Goal: Task Accomplishment & Management: Manage account settings

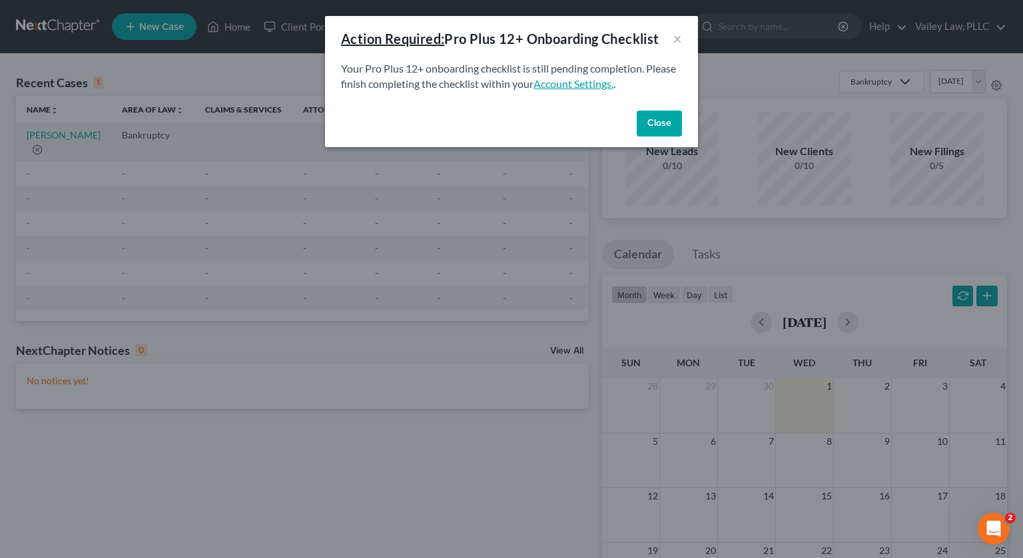
click at [599, 84] on link "Account Settings." at bounding box center [574, 83] width 80 height 13
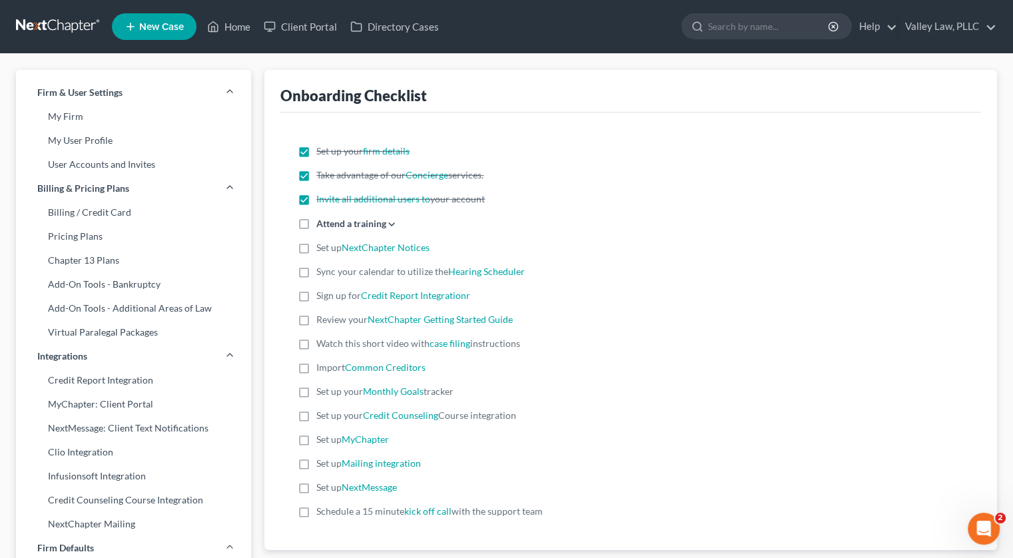
scroll to position [67, 0]
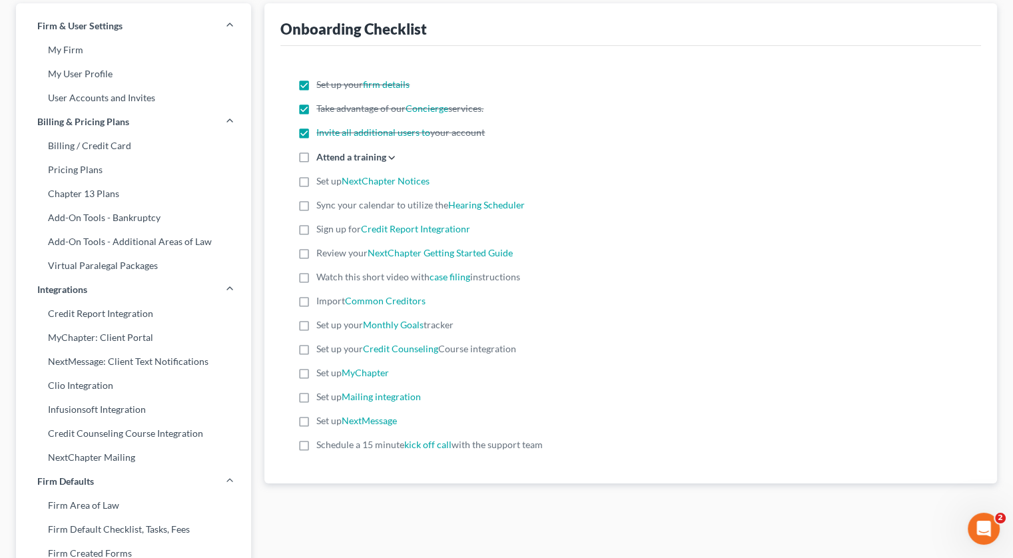
click at [389, 165] on div "Set up your firm details Take advantage of our Concierge services. Invite all a…" at bounding box center [630, 265] width 679 height 374
click at [394, 155] on icon at bounding box center [391, 158] width 11 height 11
click at [330, 155] on input "Attend a training Register for the next live training on [DATE] View a recordin…" at bounding box center [326, 154] width 9 height 9
click at [392, 155] on icon at bounding box center [391, 158] width 11 height 11
click at [330, 155] on input "Attend a training Register for the next live training on [DATE] View a recordin…" at bounding box center [326, 154] width 9 height 9
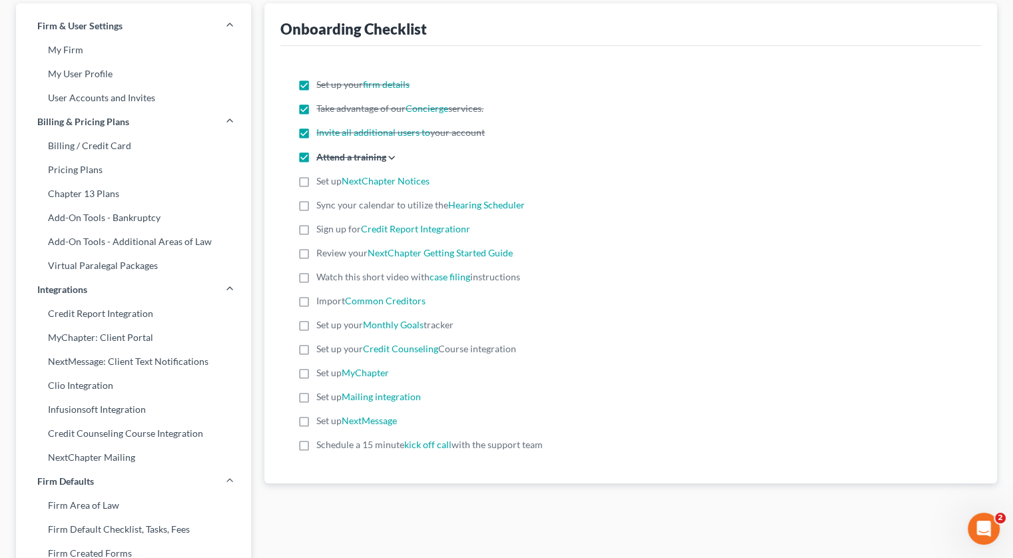
checkbox input "false"
click at [372, 182] on link "NextChapter Notices" at bounding box center [386, 180] width 88 height 11
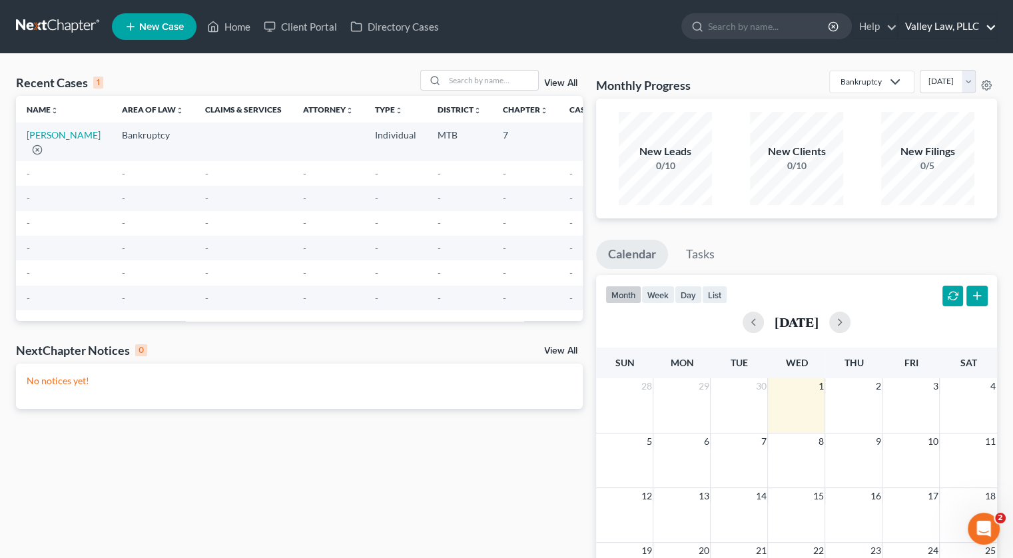
click at [975, 23] on link "Valley Law, PLLC" at bounding box center [947, 27] width 98 height 24
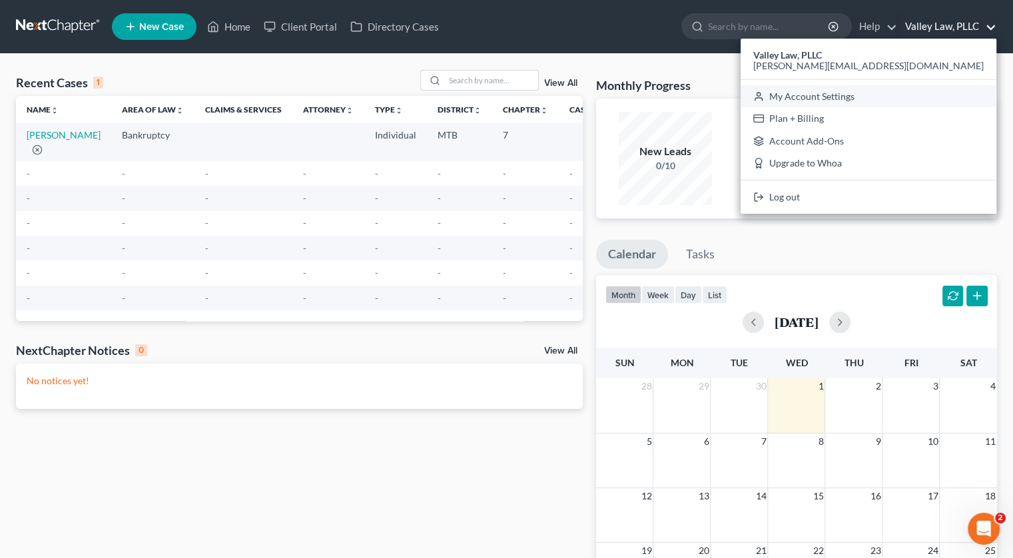
click at [908, 97] on link "My Account Settings" at bounding box center [869, 96] width 256 height 23
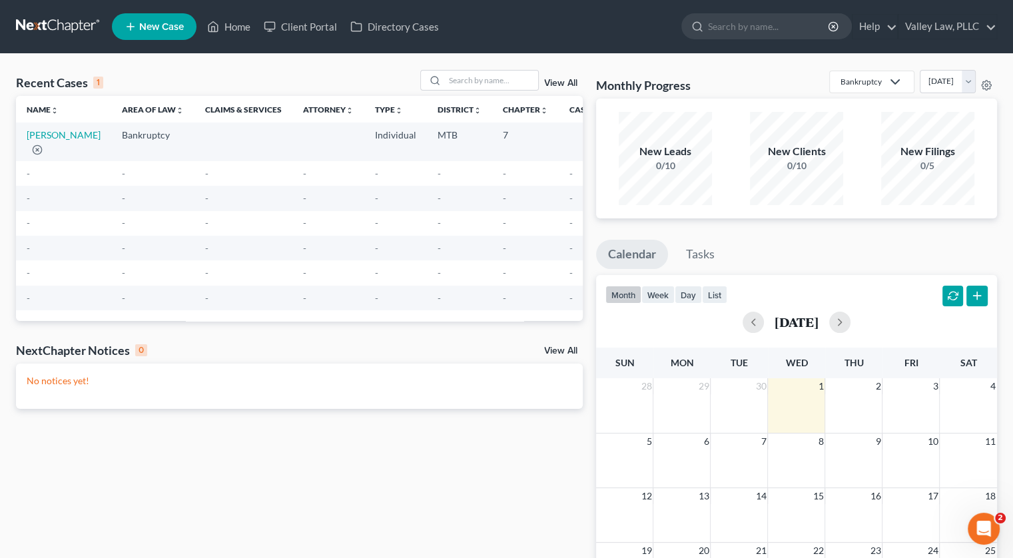
select select "24"
select select "27"
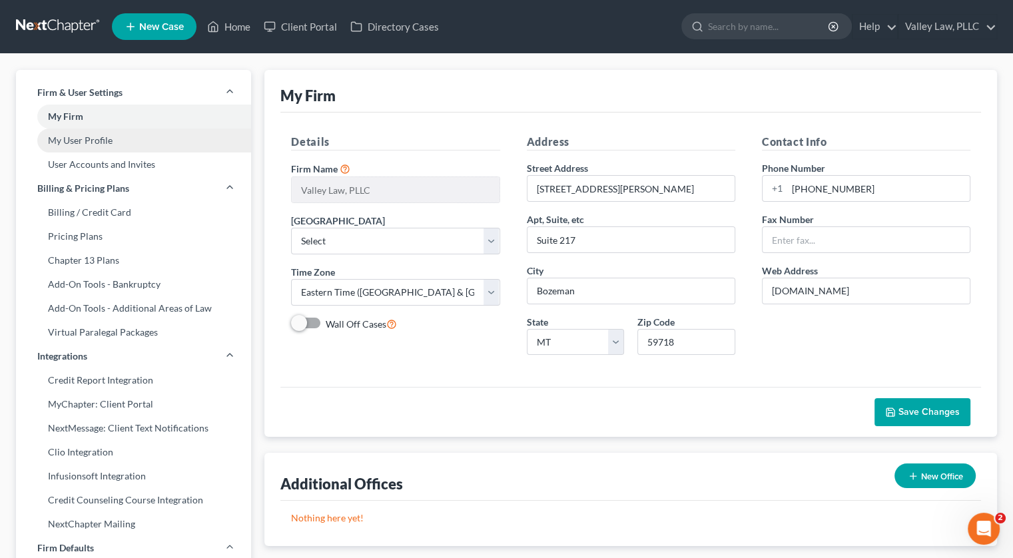
click at [191, 131] on link "My User Profile" at bounding box center [133, 141] width 235 height 24
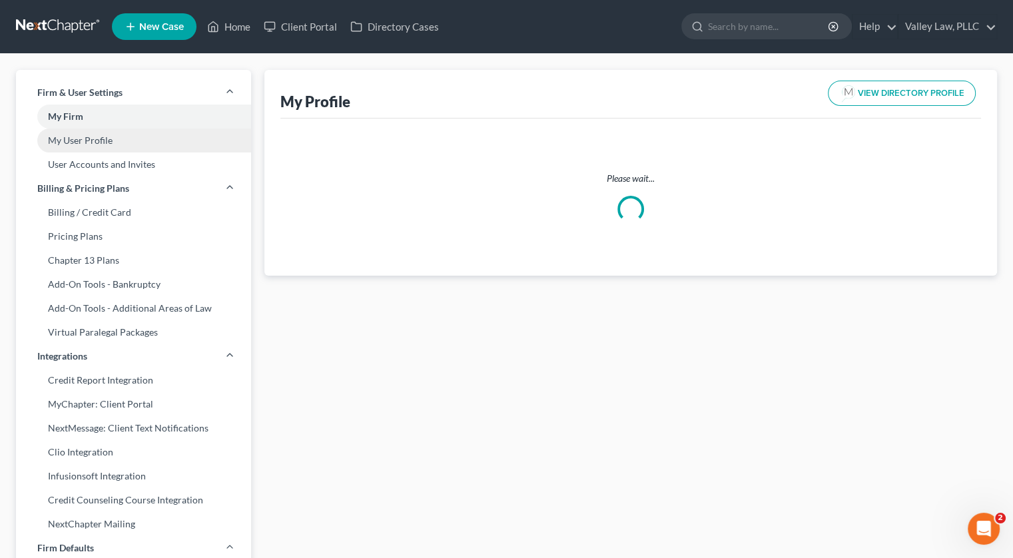
select select "27"
select select "47"
select select "attorney"
select select "0"
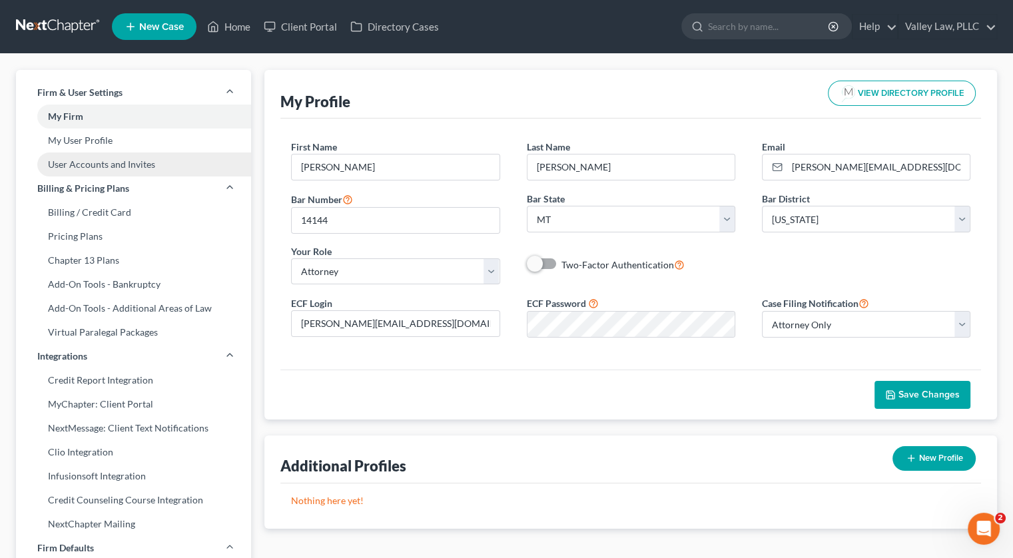
click at [182, 163] on link "User Accounts and Invites" at bounding box center [133, 165] width 235 height 24
select select "0"
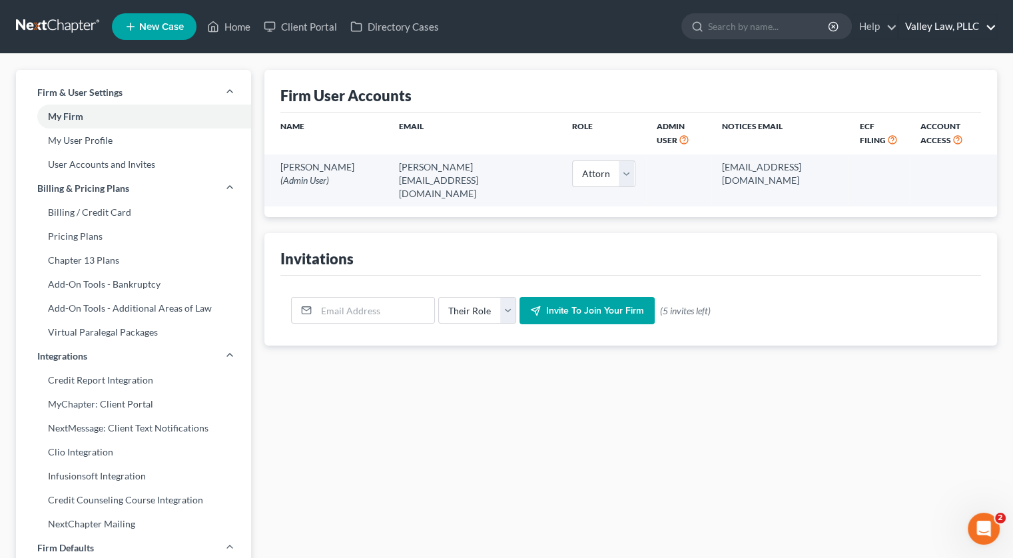
click at [996, 25] on link "Valley Law, PLLC" at bounding box center [947, 27] width 98 height 24
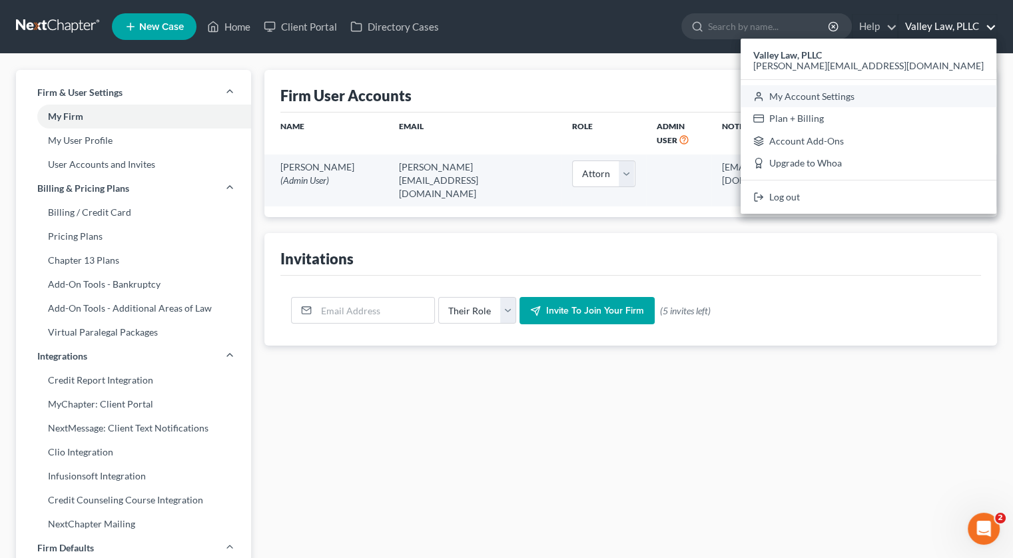
click at [923, 102] on link "My Account Settings" at bounding box center [869, 96] width 256 height 23
select select "47"
select select "24"
select select "27"
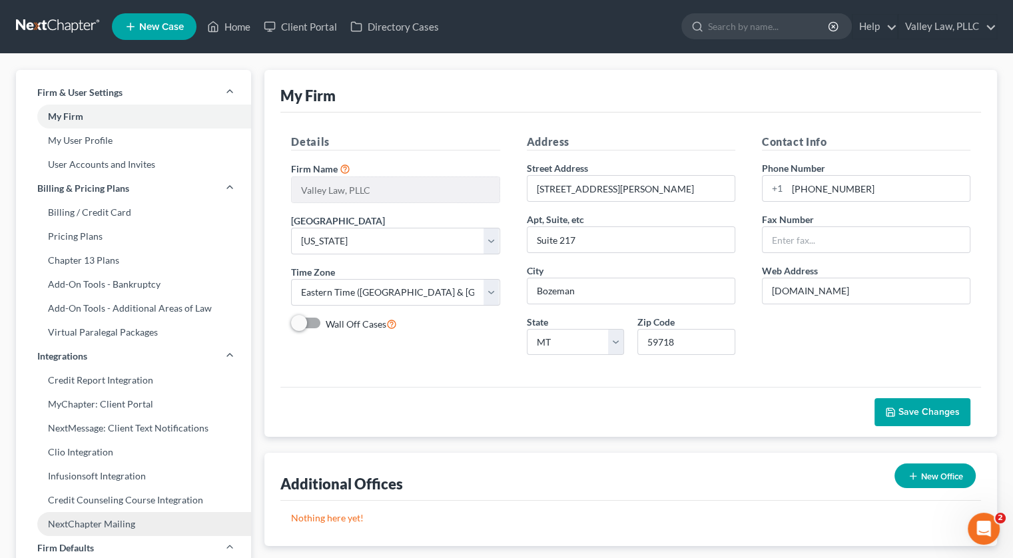
click at [117, 525] on link "NextChapter Mailing" at bounding box center [133, 524] width 235 height 24
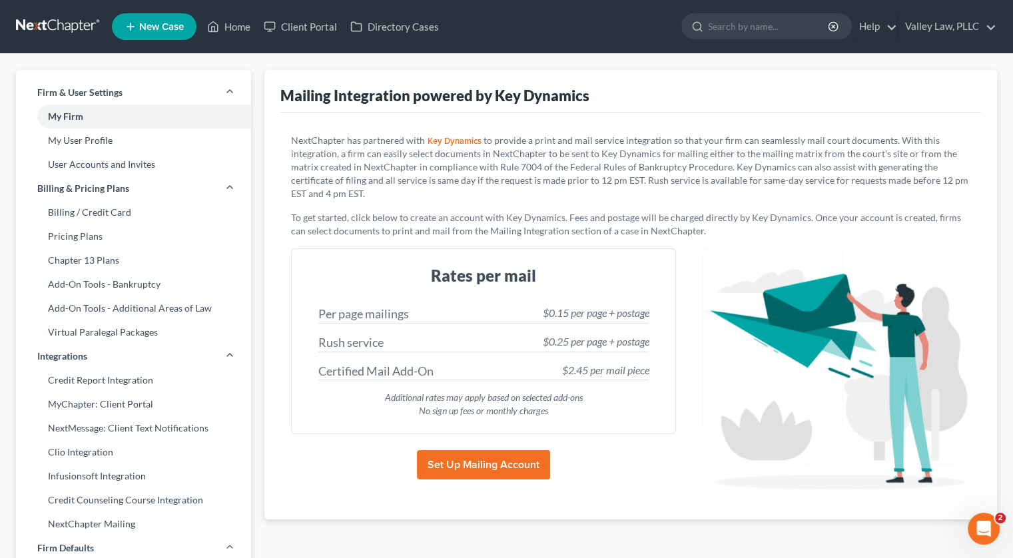
click at [503, 462] on button "Set Up Mailing Account" at bounding box center [483, 464] width 133 height 29
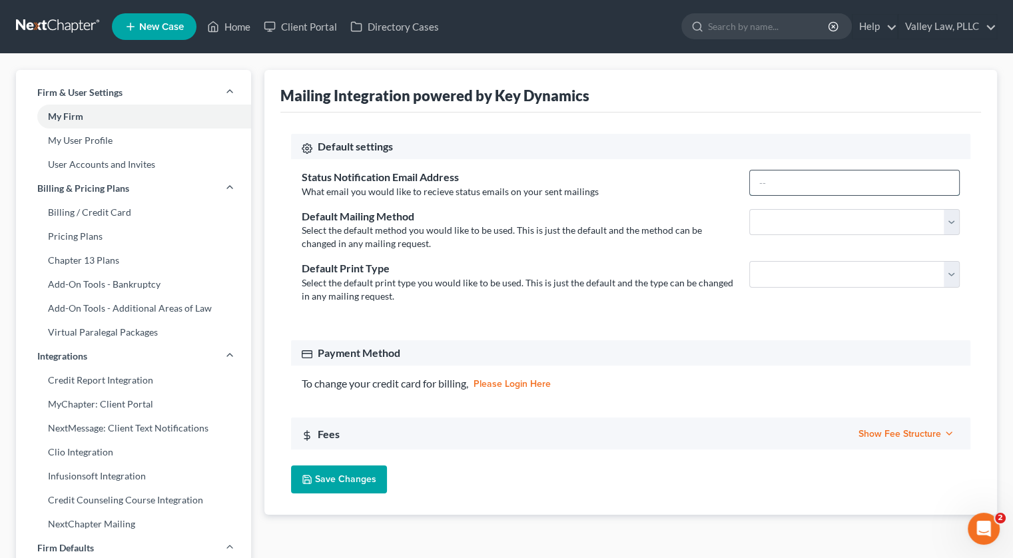
click at [841, 171] on input "text" at bounding box center [854, 183] width 209 height 25
type input "[PERSON_NAME][EMAIL_ADDRESS][DOMAIN_NAME]"
click at [839, 212] on select "First Class Certified Mail" at bounding box center [854, 222] width 210 height 27
click at [717, 209] on div "Default Mailing Method" at bounding box center [519, 216] width 434 height 15
click at [891, 430] on span "Show Fee Structure" at bounding box center [907, 433] width 96 height 11
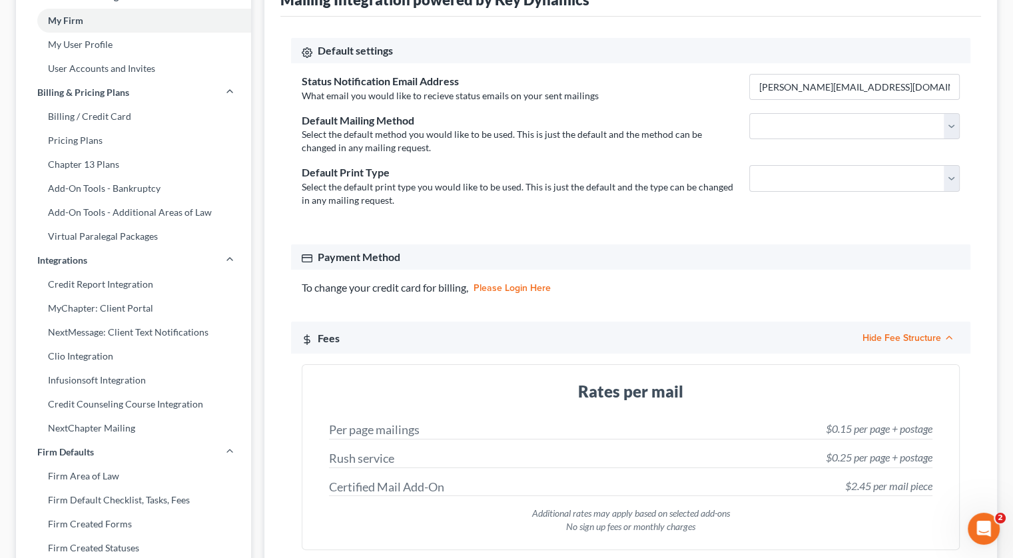
scroll to position [67, 0]
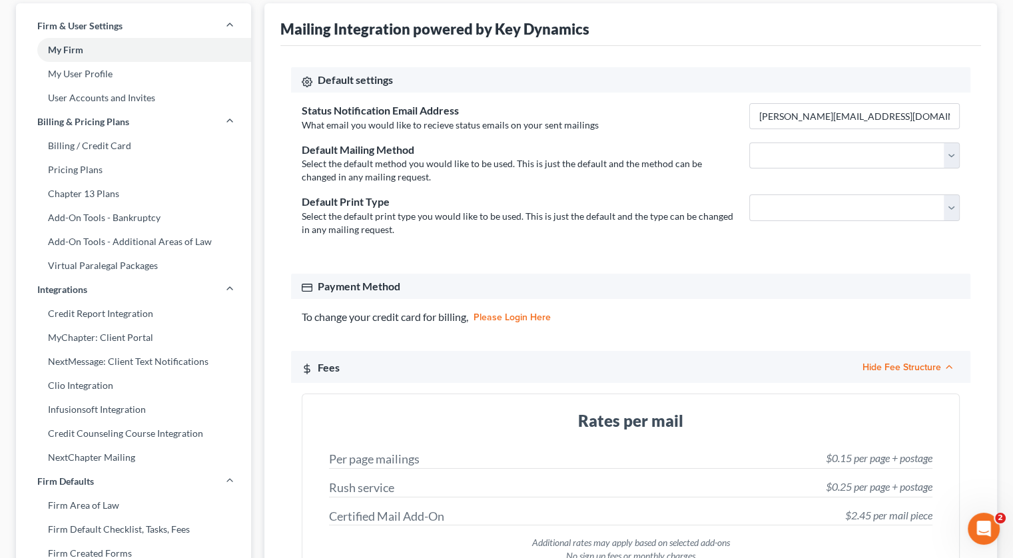
click at [532, 320] on link "please login here" at bounding box center [512, 317] width 77 height 9
click at [615, 186] on div "Status Notification Email Address What email you would like to recieve status e…" at bounding box center [630, 176] width 679 height 166
click at [758, 211] on select "Double Sided Single Sided" at bounding box center [854, 207] width 210 height 27
select select "single_sided"
click at [749, 194] on select "Double Sided Single Sided" at bounding box center [854, 207] width 210 height 27
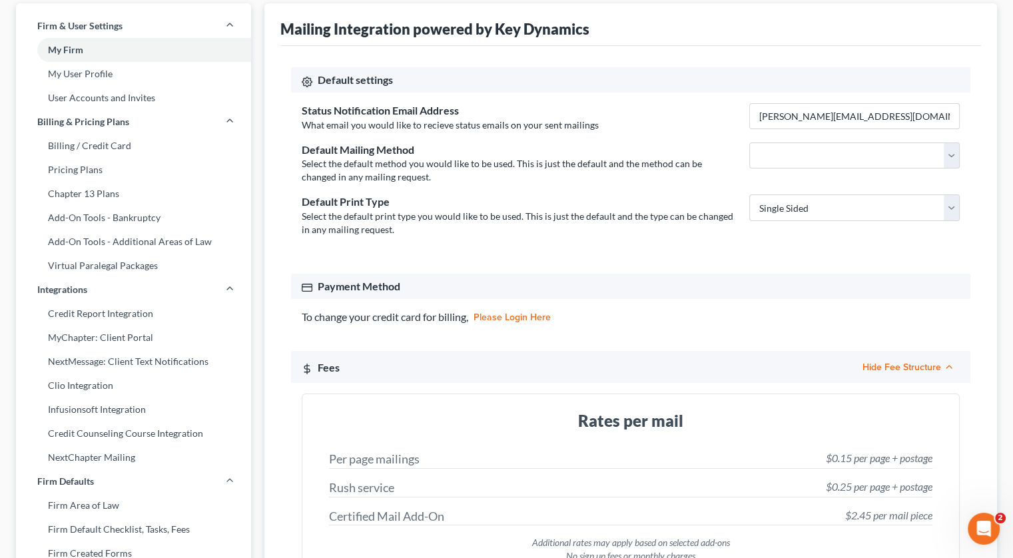
click at [671, 254] on div "Status Notification Email Address What email you would like to recieve status e…" at bounding box center [630, 176] width 679 height 166
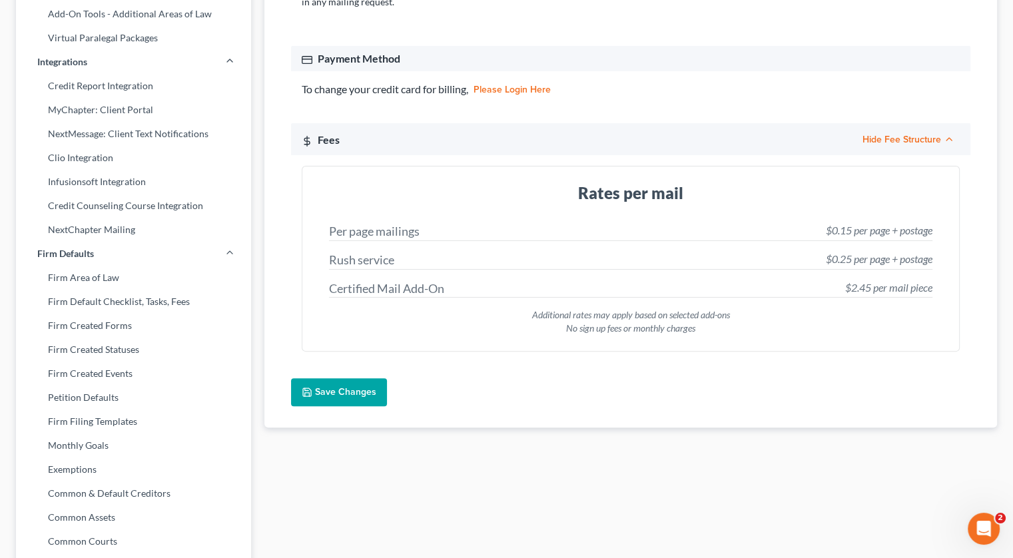
scroll to position [333, 0]
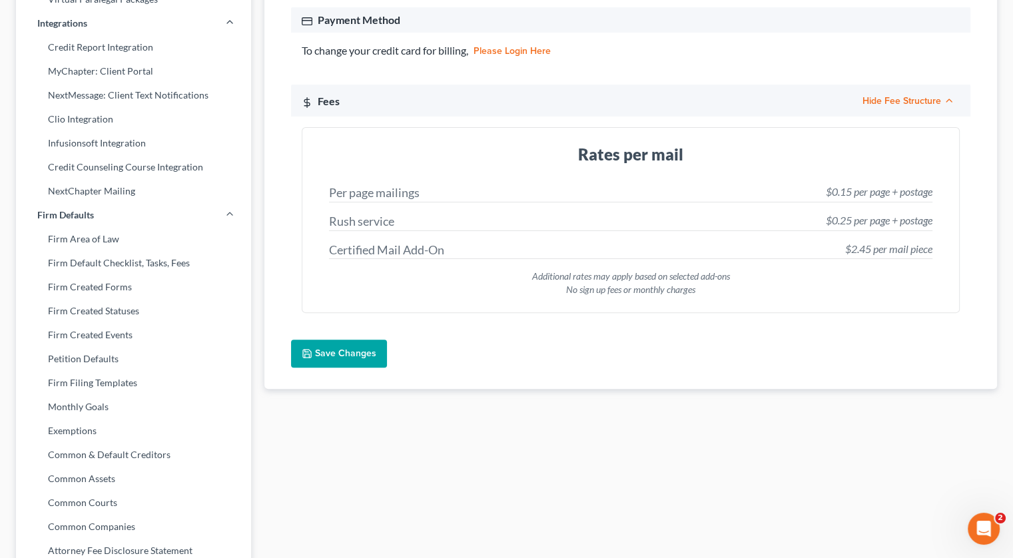
click at [342, 353] on button "Save Changes" at bounding box center [339, 354] width 96 height 28
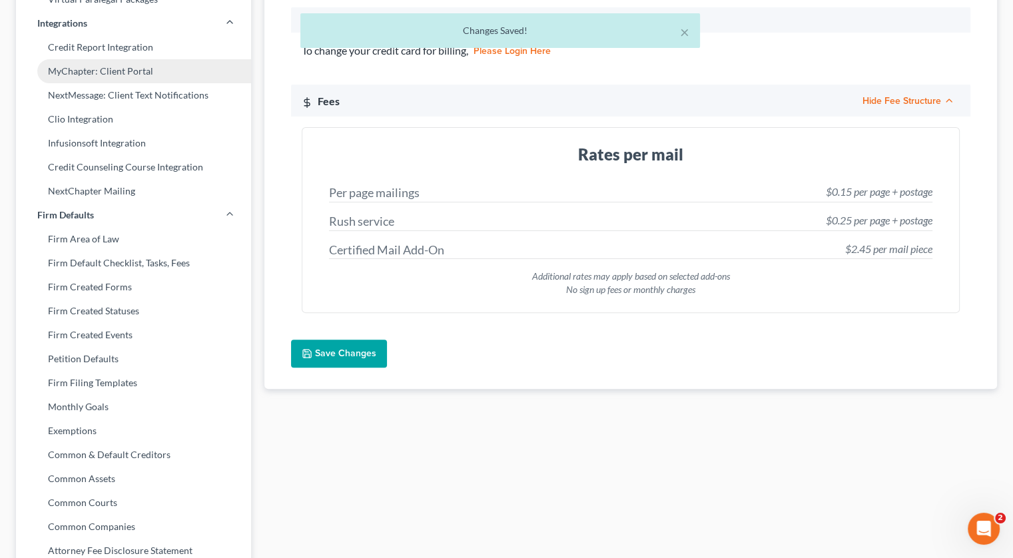
click at [151, 67] on link "MyChapter: Client Portal" at bounding box center [133, 71] width 235 height 24
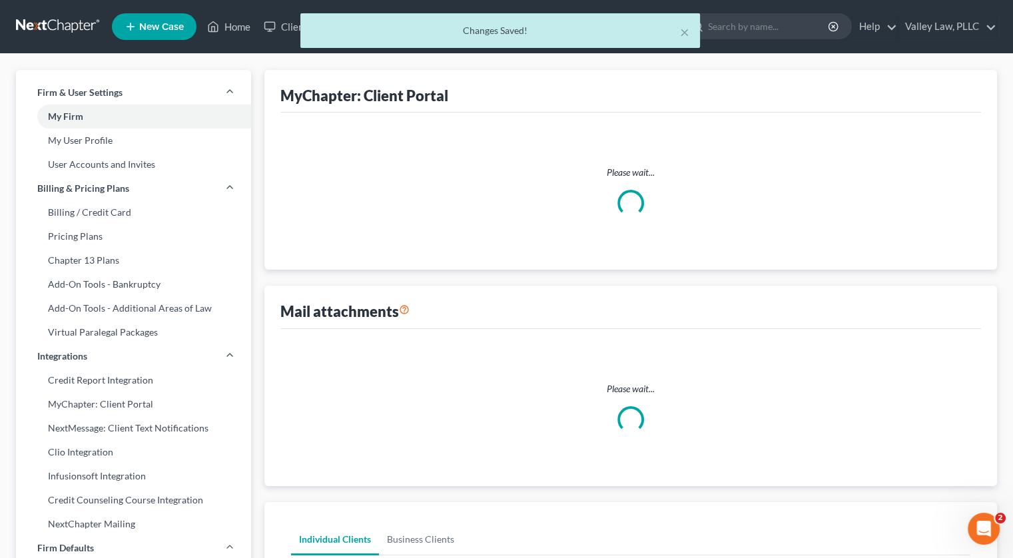
select select
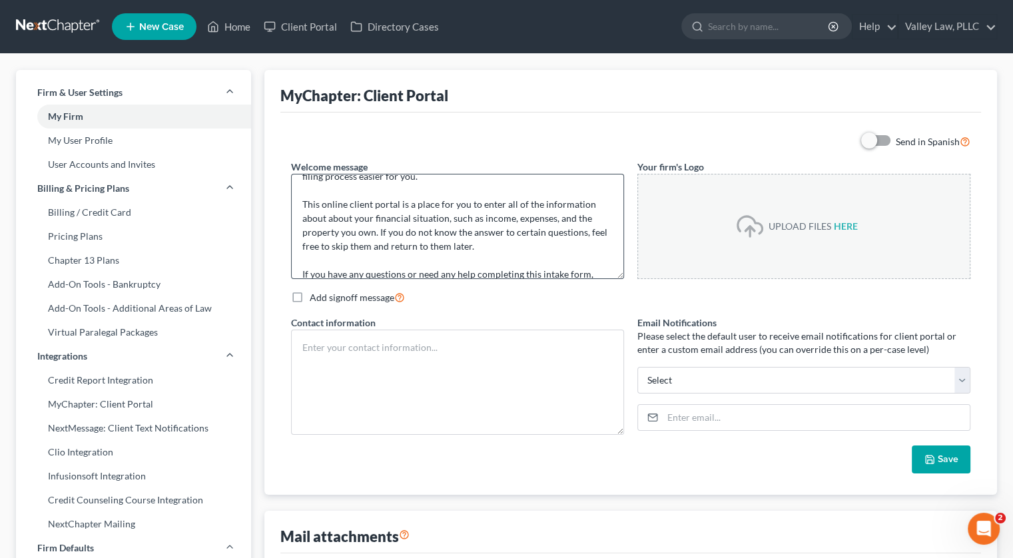
scroll to position [56, 0]
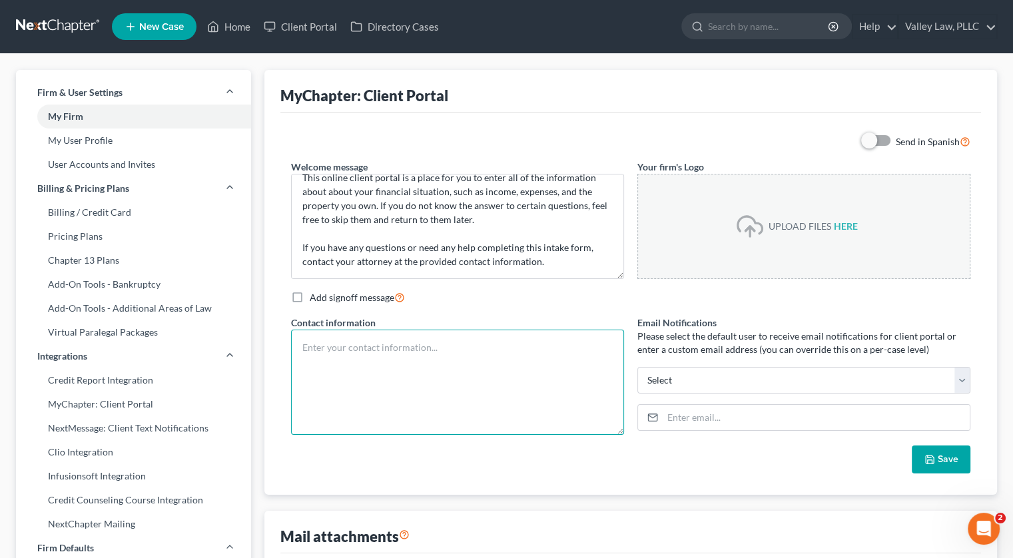
click at [472, 366] on textarea at bounding box center [457, 382] width 333 height 105
type textarea "406-319-3024 389 S. Ferguson Ave, Suite 217 Bozeman, MT 59718"
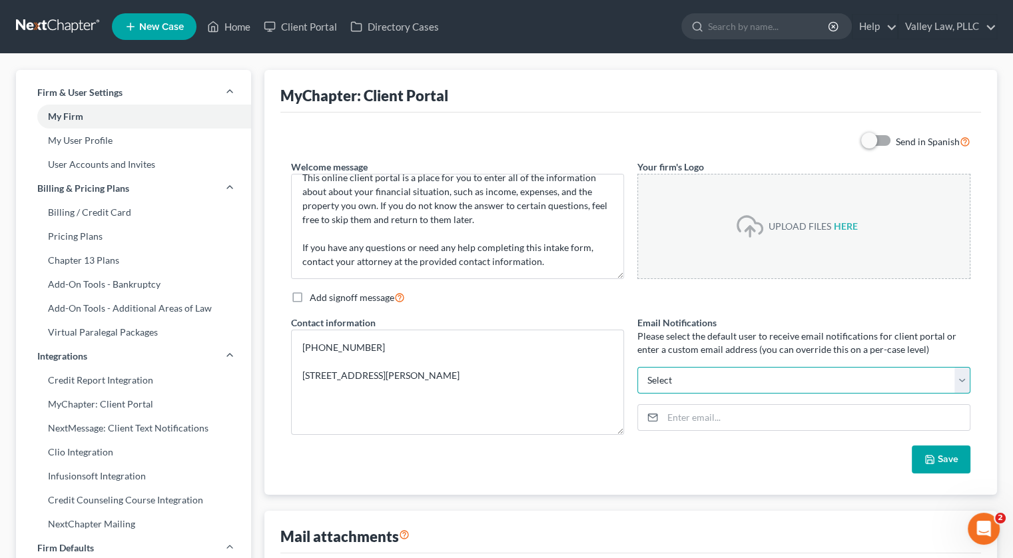
click at [695, 383] on select "albert@valleylawmt.com Select" at bounding box center [803, 380] width 333 height 27
select select "0"
click at [637, 367] on select "albert@valleylawmt.com Select" at bounding box center [803, 380] width 333 height 27
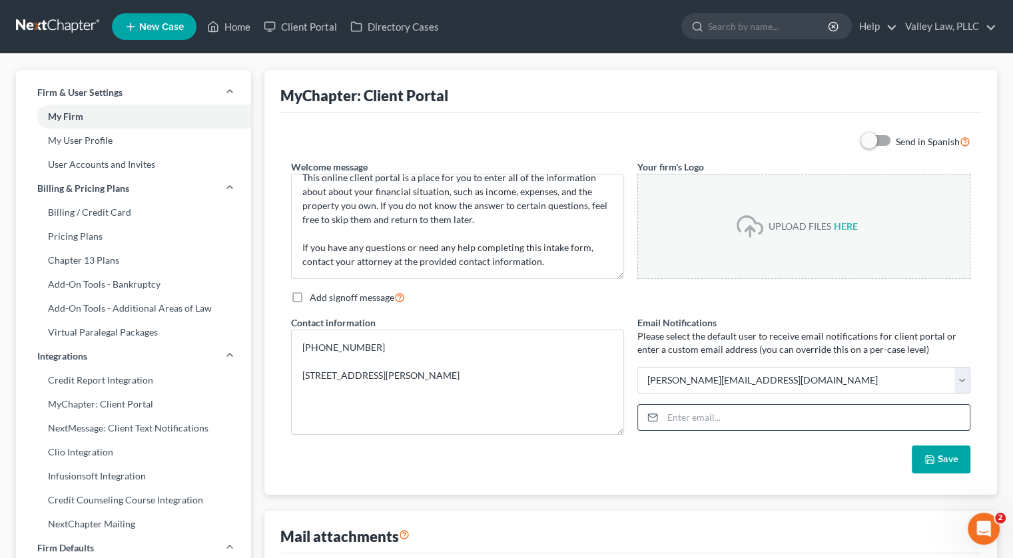
click at [693, 420] on input "email" at bounding box center [816, 417] width 307 height 25
click at [657, 322] on label "Email Notifications" at bounding box center [676, 323] width 79 height 14
click at [947, 460] on button "Save" at bounding box center [941, 460] width 59 height 28
drag, startPoint x: 328, startPoint y: 190, endPoint x: 303, endPoint y: 189, distance: 24.7
click at [303, 189] on textarea "Hello! Welcome to MyChapter. We are here to help make the bankruptcy filing pro…" at bounding box center [457, 226] width 333 height 105
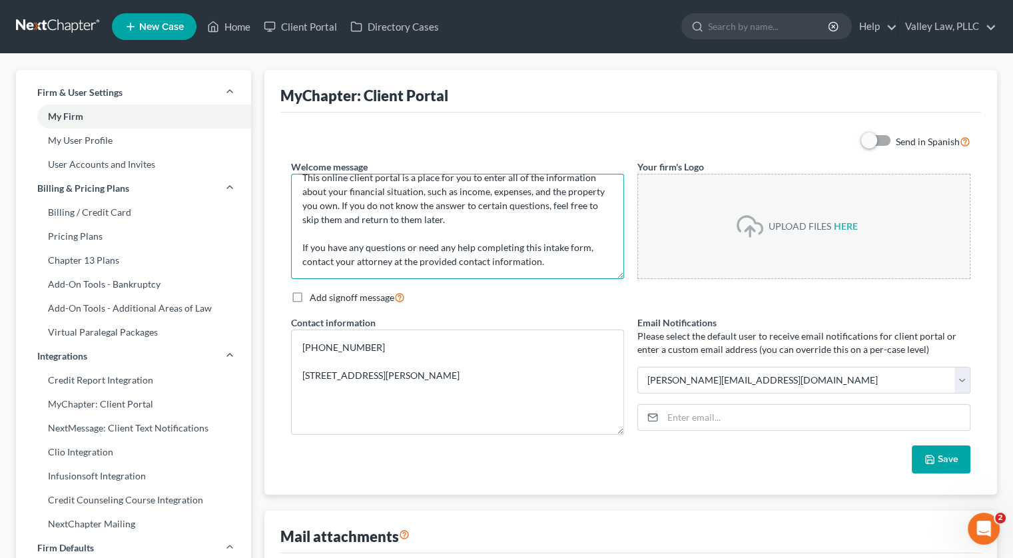
click at [330, 205] on textarea "Hello! Welcome to MyChapter. We are here to help make the bankruptcy filing pro…" at bounding box center [457, 226] width 333 height 105
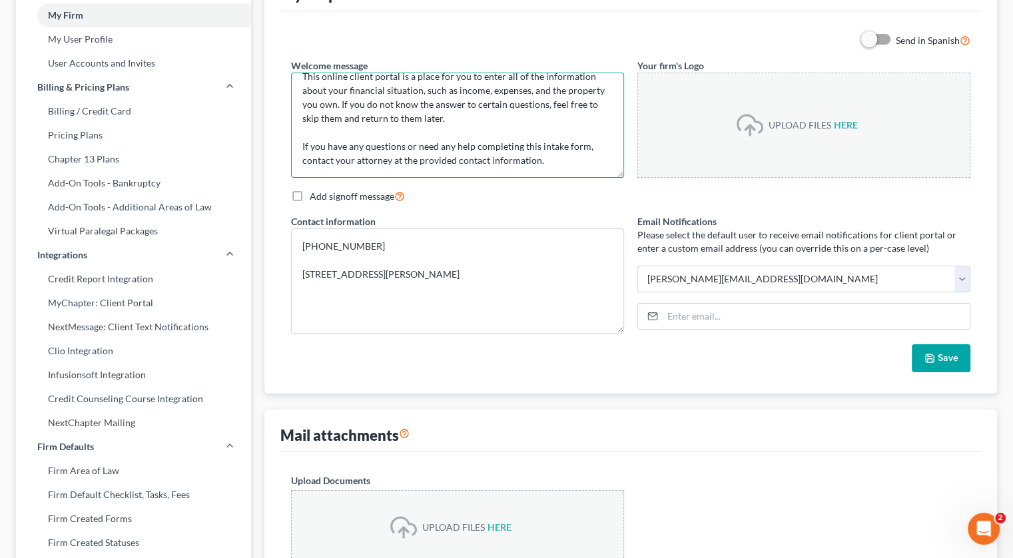
scroll to position [133, 0]
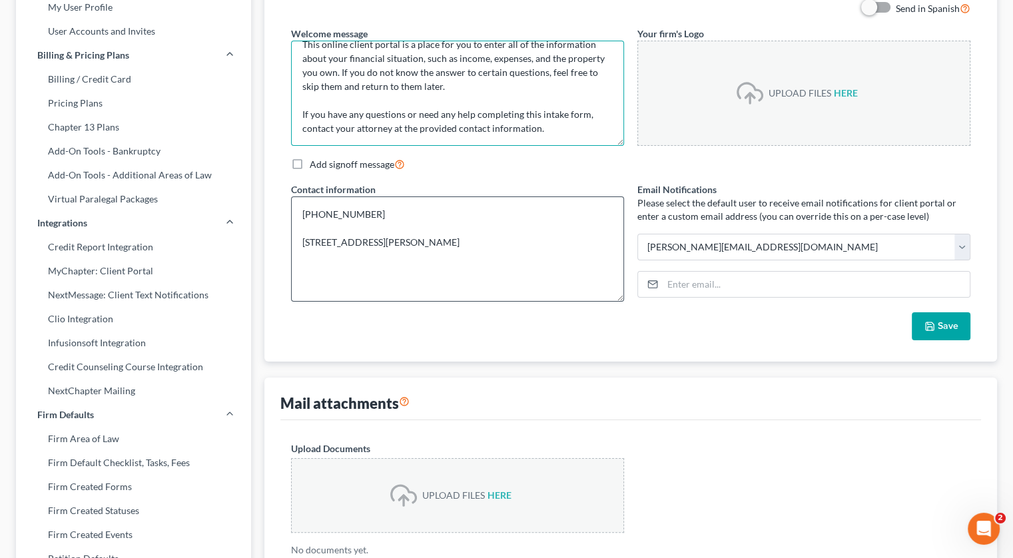
type textarea "Hello! Welcome to MyChapter. We are here to help make the bankruptcy filing pro…"
drag, startPoint x: 484, startPoint y: 278, endPoint x: 302, endPoint y: 205, distance: 196.0
click at [302, 205] on textarea "406-319-3024 389 S. Ferguson Ave, Suite 217 Bozeman, MT 59718" at bounding box center [457, 248] width 333 height 105
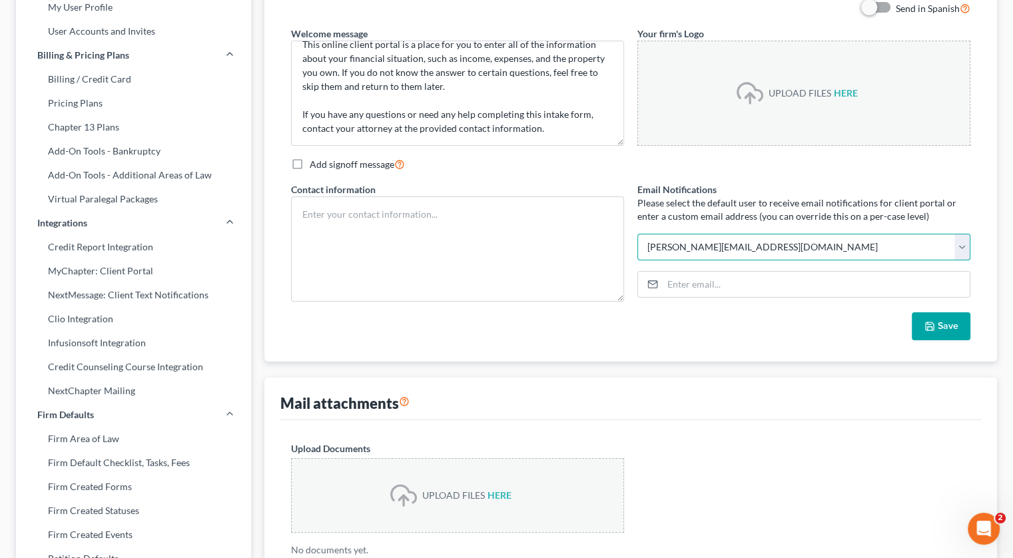
drag, startPoint x: 766, startPoint y: 245, endPoint x: 665, endPoint y: 261, distance: 101.8
click at [611, 251] on div "Send in Spanish Welcome message Hello! Welcome to MyChapter. We are here to hel…" at bounding box center [630, 170] width 693 height 339
select select
click at [637, 234] on select "albert@valleylawmt.com Select" at bounding box center [803, 247] width 333 height 27
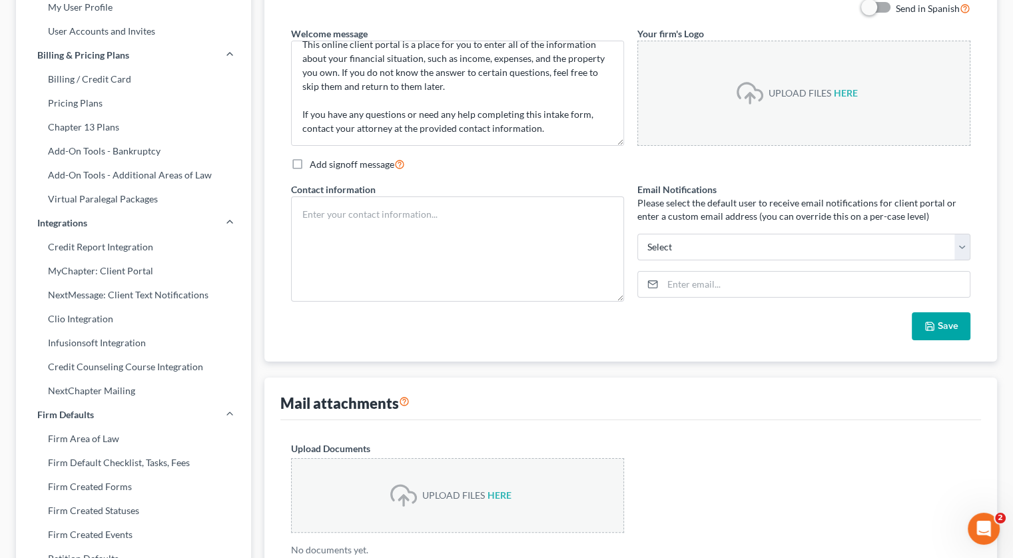
click at [928, 322] on icon "button" at bounding box center [929, 326] width 11 height 11
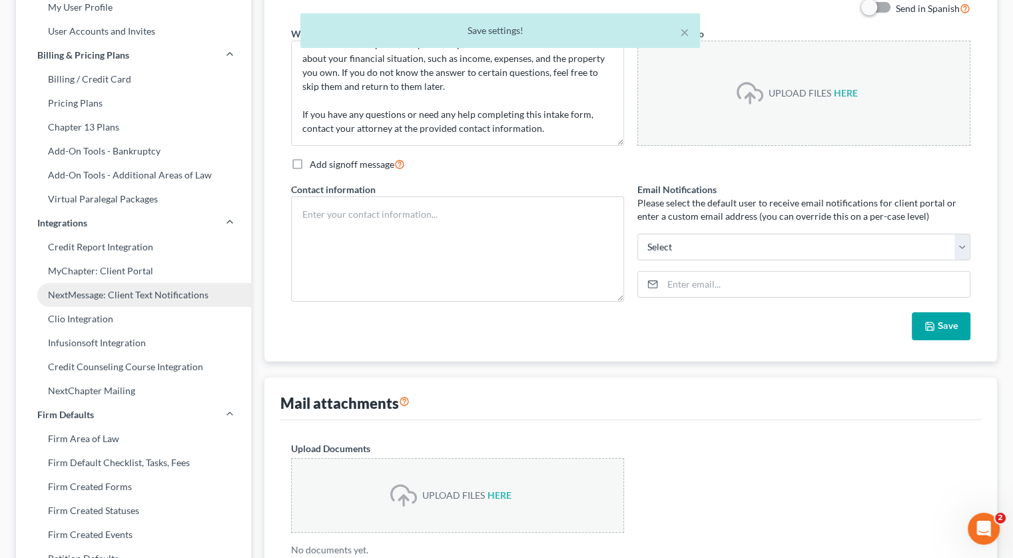
click at [167, 297] on link "NextMessage: Client Text Notifications" at bounding box center [133, 295] width 235 height 24
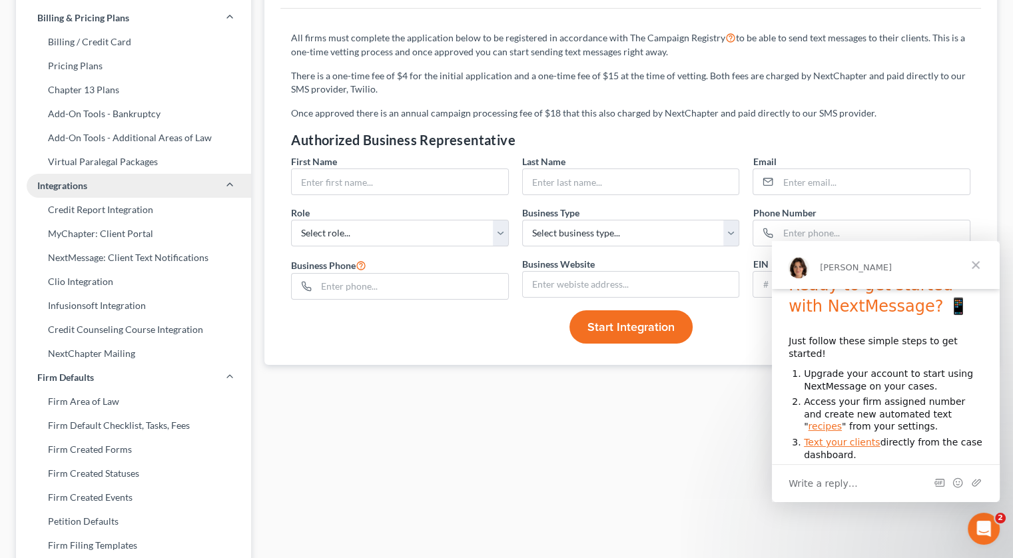
scroll to position [200, 0]
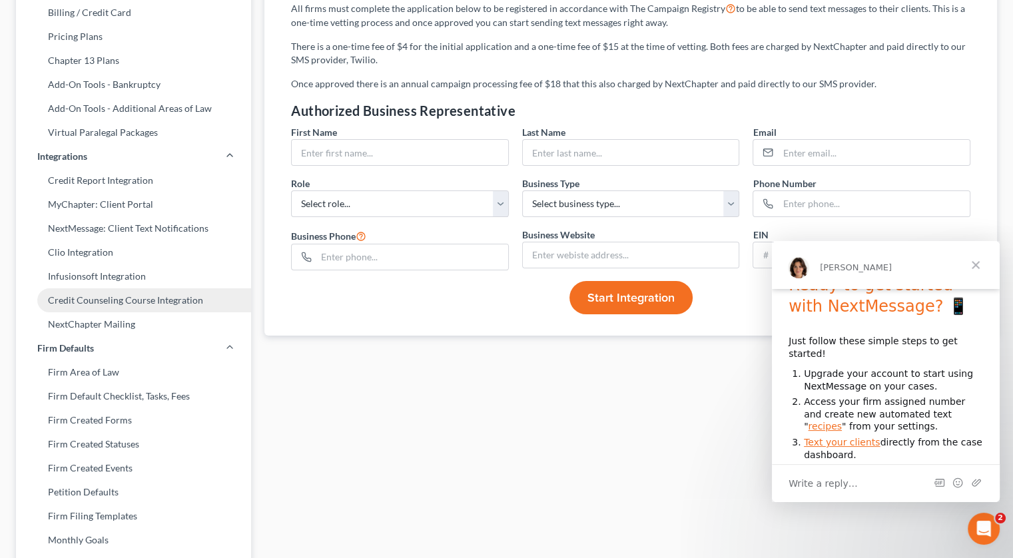
click at [131, 297] on link "Credit Counseling Course Integration" at bounding box center [133, 300] width 235 height 24
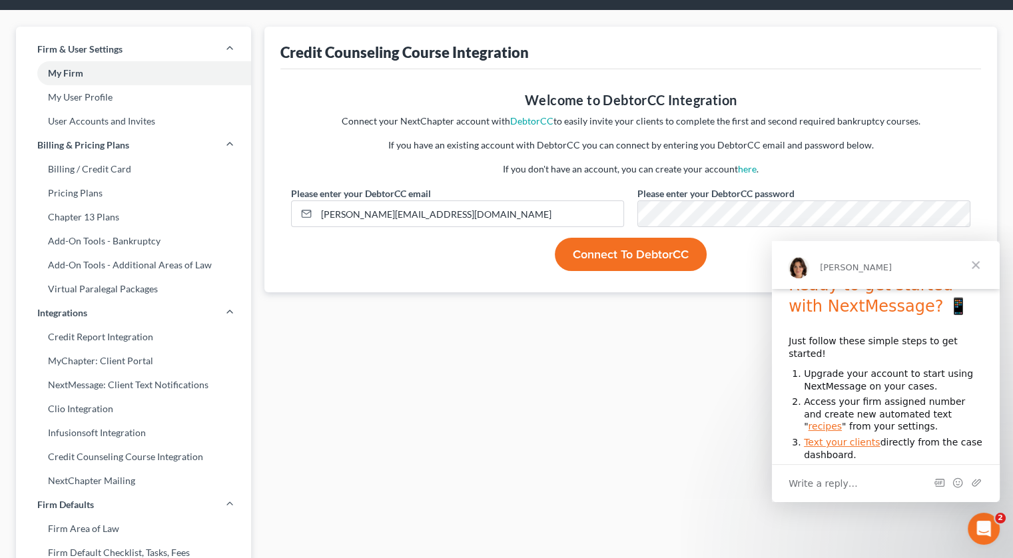
scroll to position [67, 0]
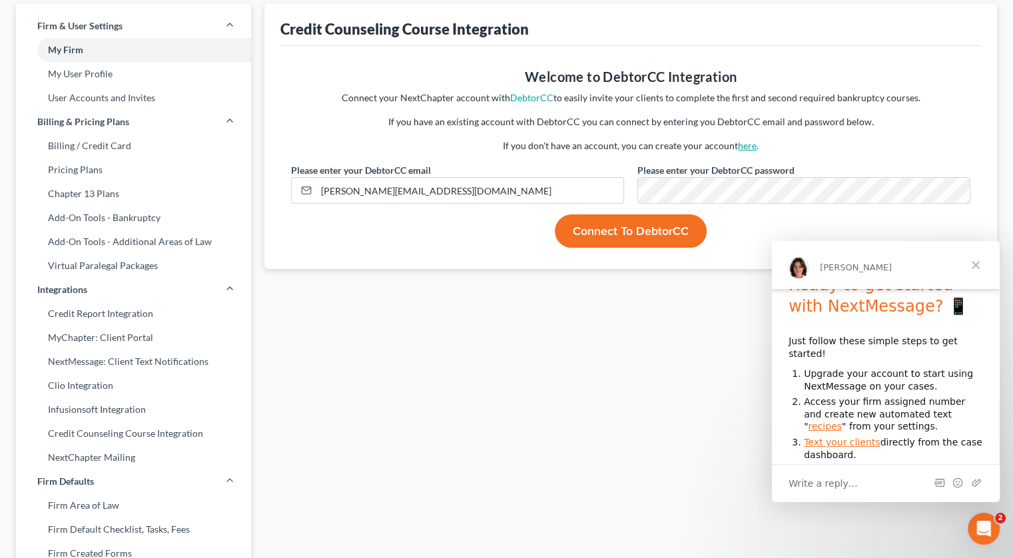
click at [745, 143] on link "here" at bounding box center [747, 145] width 19 height 11
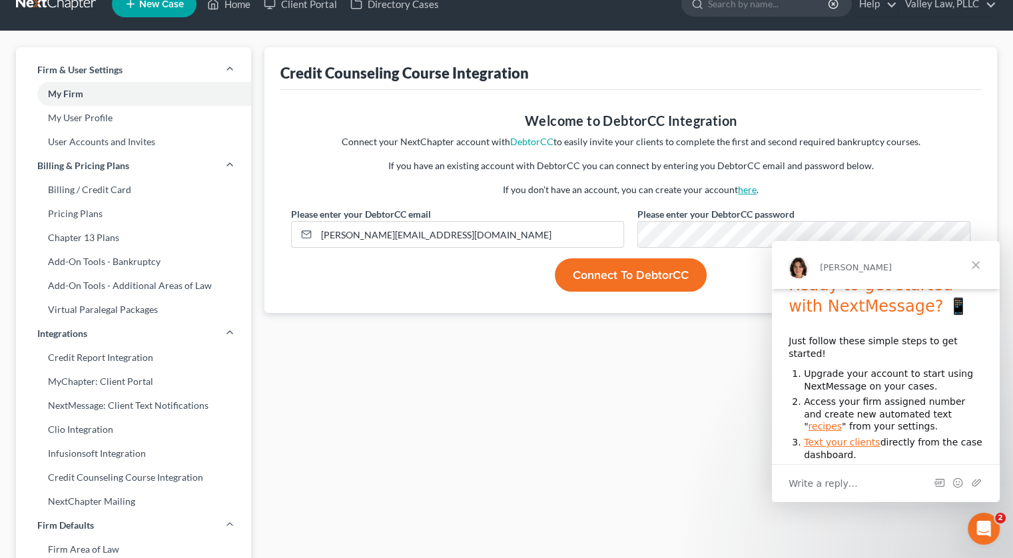
scroll to position [0, 0]
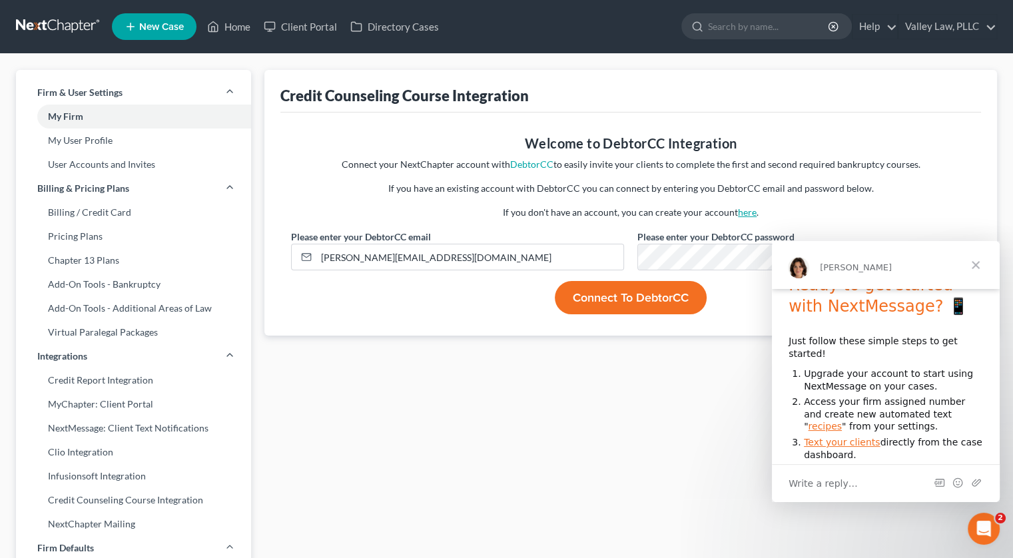
click at [747, 211] on link "here" at bounding box center [747, 211] width 19 height 11
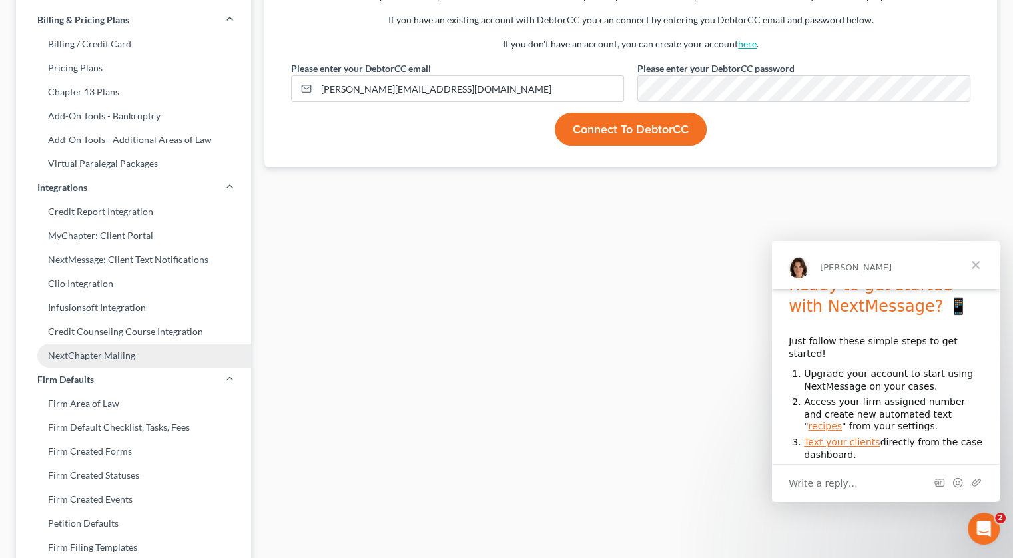
scroll to position [200, 0]
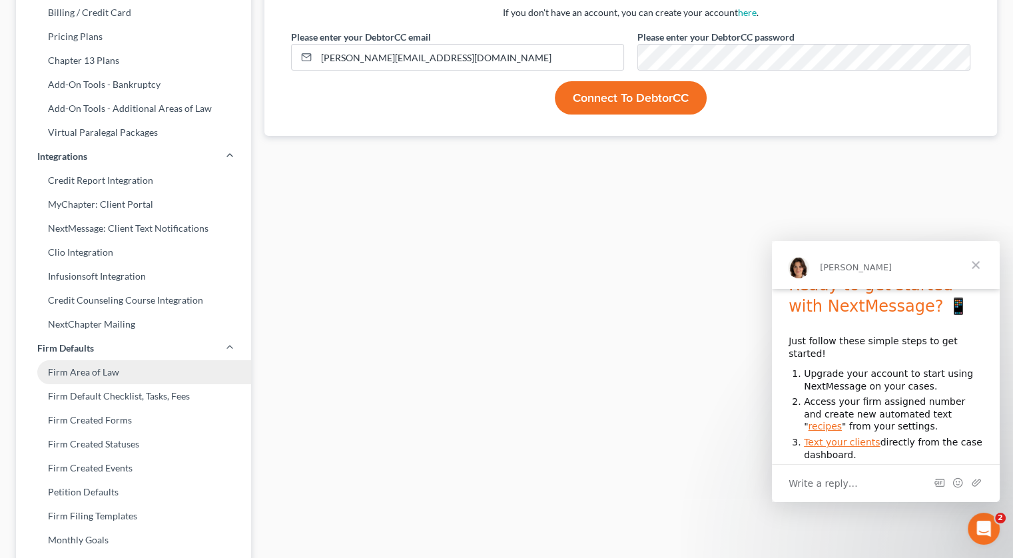
click at [133, 376] on link "Firm Area of Law" at bounding box center [133, 372] width 235 height 24
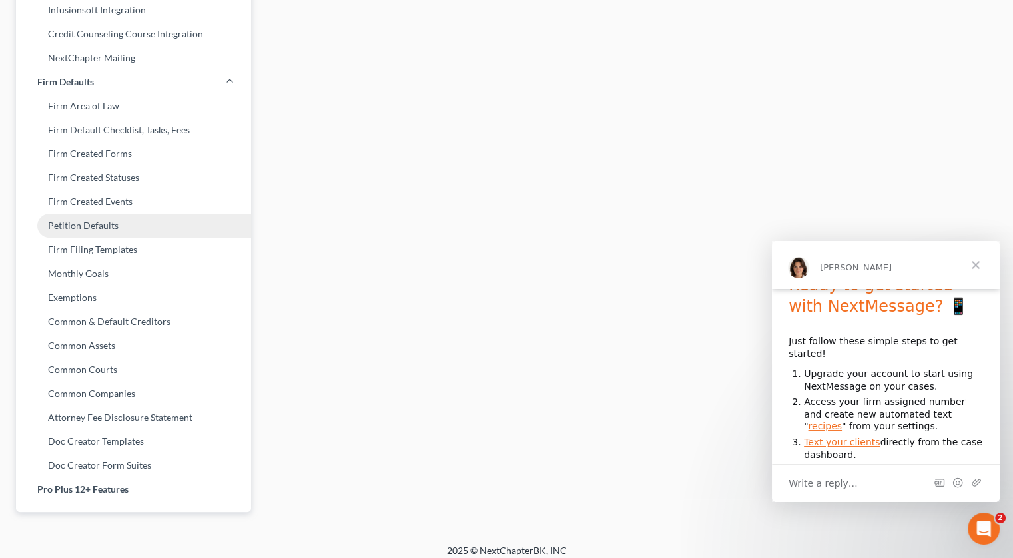
scroll to position [476, 0]
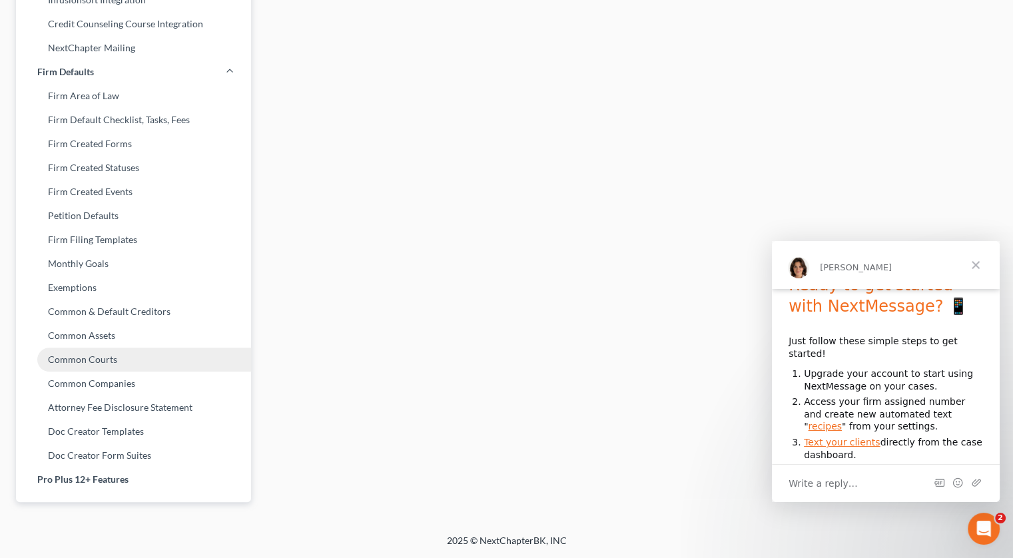
click at [155, 357] on link "Common Courts" at bounding box center [133, 360] width 235 height 24
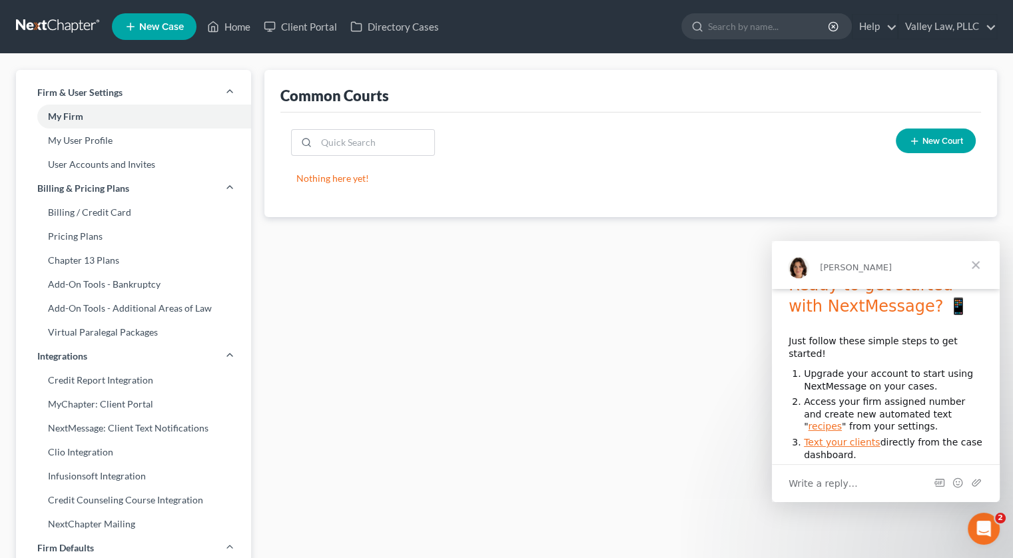
click at [939, 145] on span "New Court" at bounding box center [942, 141] width 41 height 11
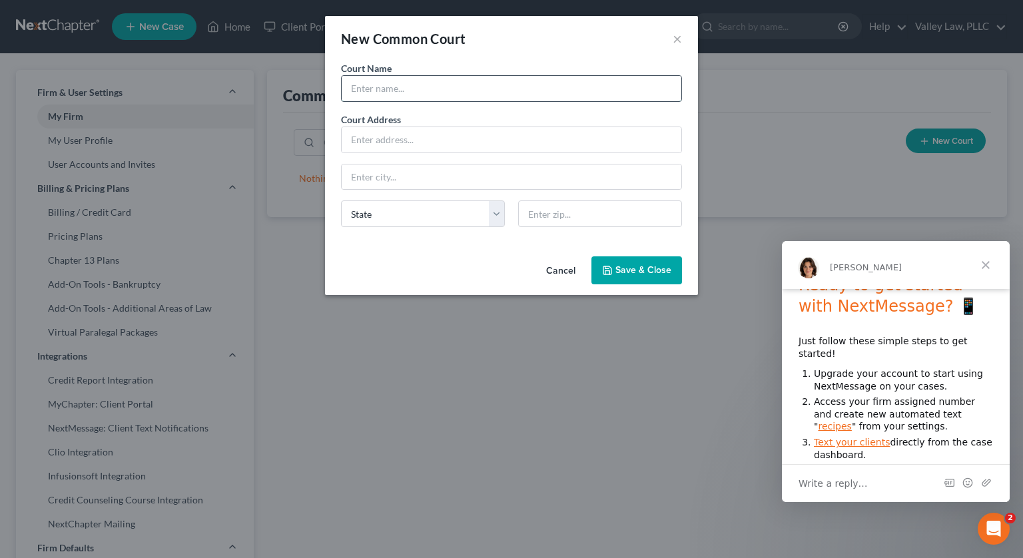
click at [469, 86] on input "text" at bounding box center [512, 88] width 340 height 25
type input "District of Montana Bankruptcy Court"
click at [571, 267] on button "Cancel" at bounding box center [561, 271] width 51 height 27
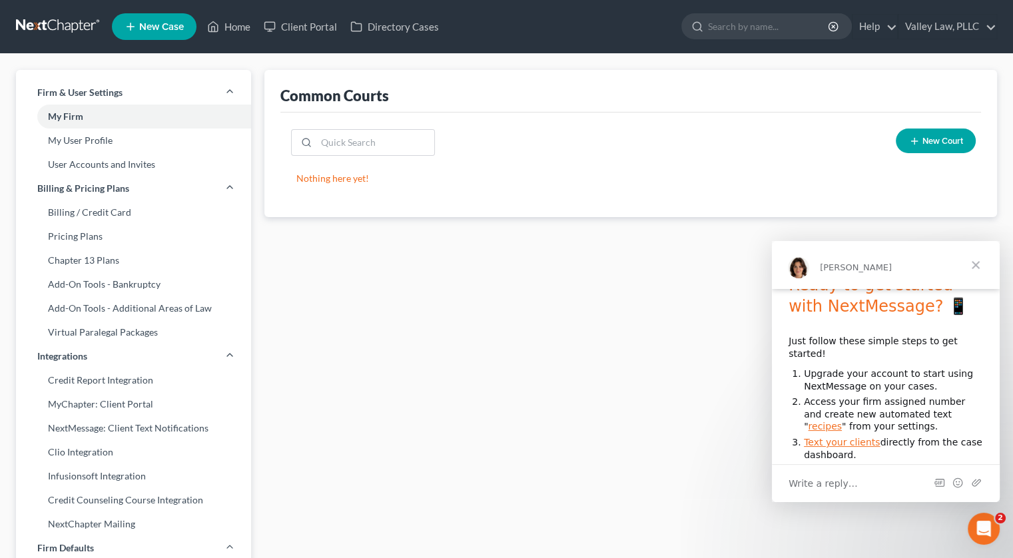
click at [851, 19] on div at bounding box center [506, 30] width 1013 height 60
